Goal: Information Seeking & Learning: Learn about a topic

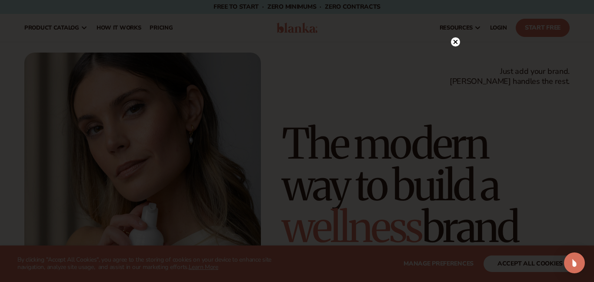
click at [457, 44] on circle at bounding box center [455, 41] width 9 height 9
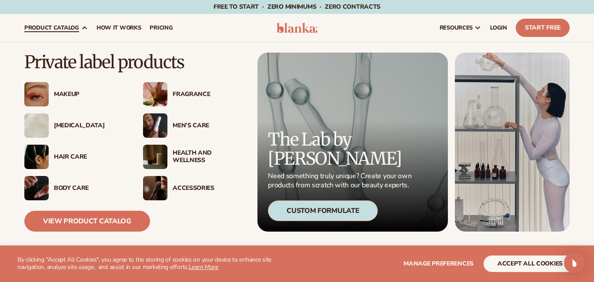
click at [84, 189] on div "Body Care" at bounding box center [90, 188] width 72 height 7
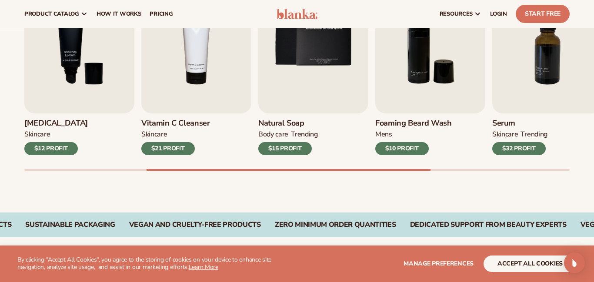
scroll to position [124, 0]
